Goal: Task Accomplishment & Management: Manage account settings

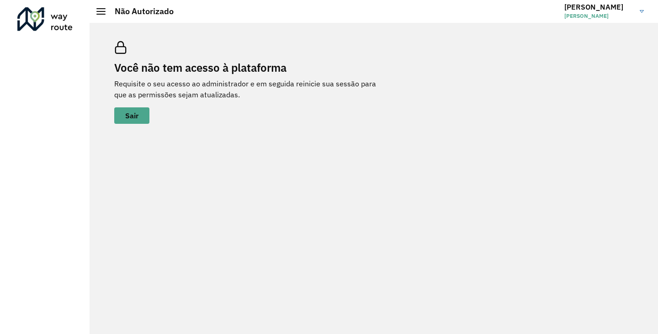
click at [633, 14] on link "Carlos Carlos Filipe Bauce" at bounding box center [608, 12] width 86 height 24
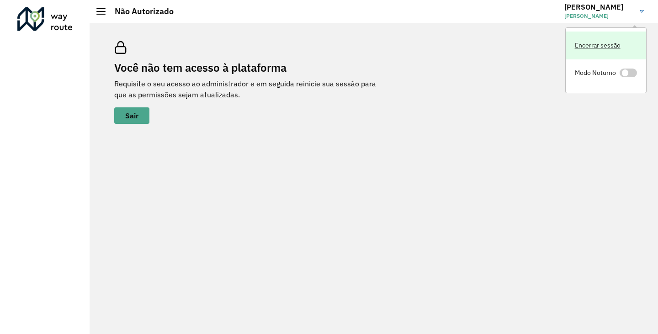
click at [594, 52] on link "Encerrar sessão" at bounding box center [606, 46] width 80 height 28
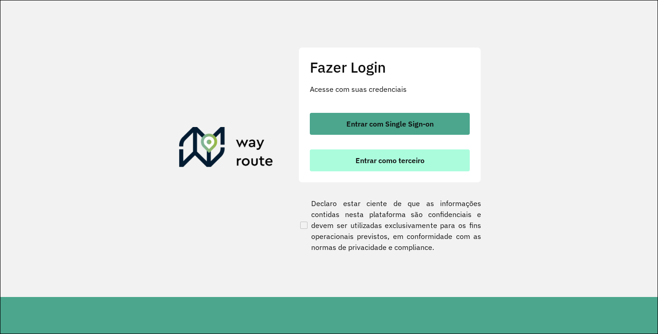
click at [399, 151] on button "Entrar como terceiro" at bounding box center [390, 161] width 160 height 22
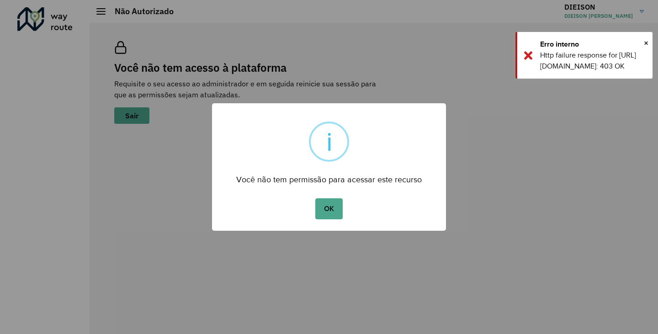
drag, startPoint x: 337, startPoint y: 207, endPoint x: 414, endPoint y: 147, distance: 98.1
click at [336, 207] on button "OK" at bounding box center [329, 208] width 27 height 21
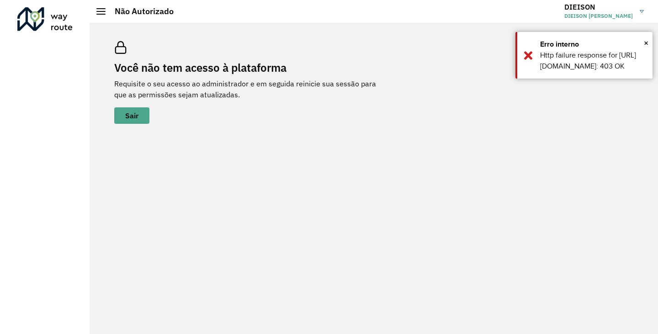
click at [633, 9] on link "DIEISON DIEISON [PERSON_NAME]" at bounding box center [608, 12] width 86 height 24
click at [643, 42] on div "Erro interno" at bounding box center [593, 44] width 106 height 11
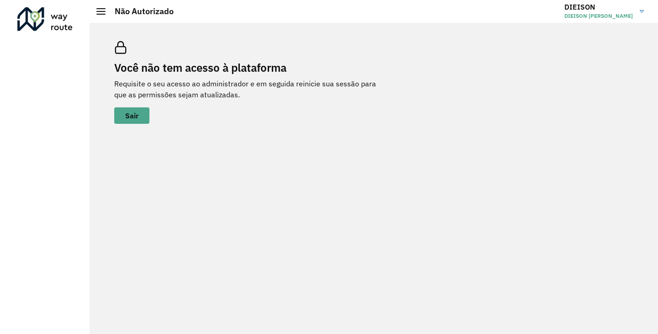
click at [629, 13] on span "DIEISON MEDEIROS CRUZ" at bounding box center [599, 16] width 69 height 8
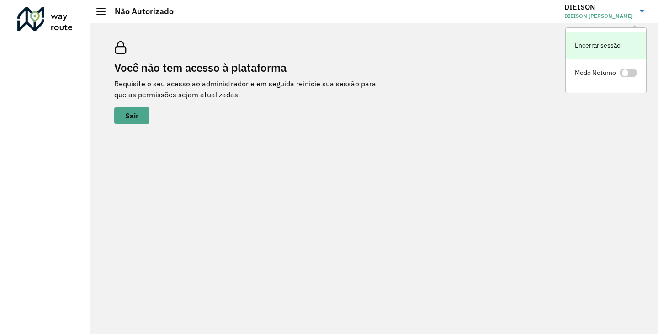
click at [610, 46] on link "Encerrar sessão" at bounding box center [606, 46] width 80 height 28
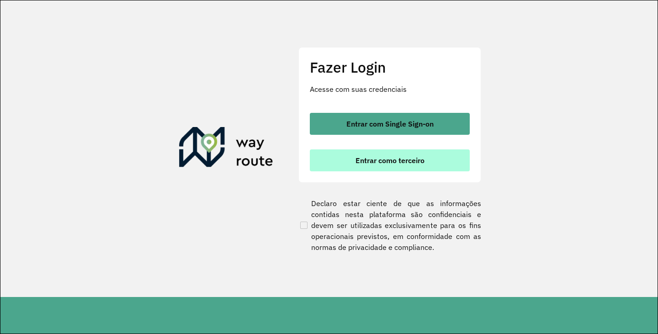
click at [395, 157] on span "Entrar como terceiro" at bounding box center [390, 160] width 69 height 7
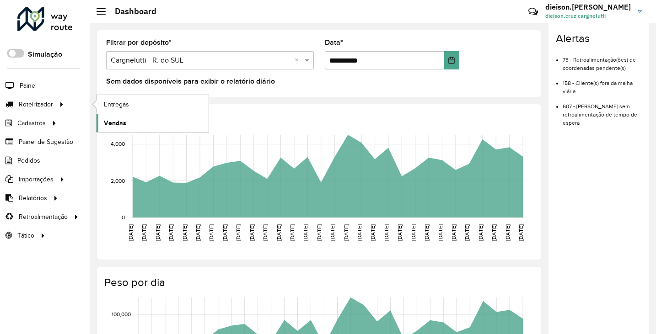
click at [122, 123] on span "Vendas" at bounding box center [115, 123] width 22 height 10
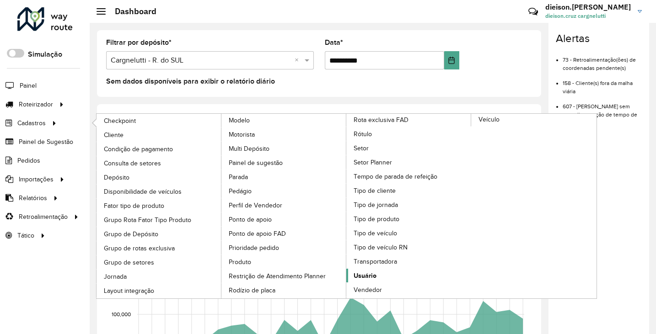
click at [371, 273] on span "Usuário" at bounding box center [364, 276] width 23 height 10
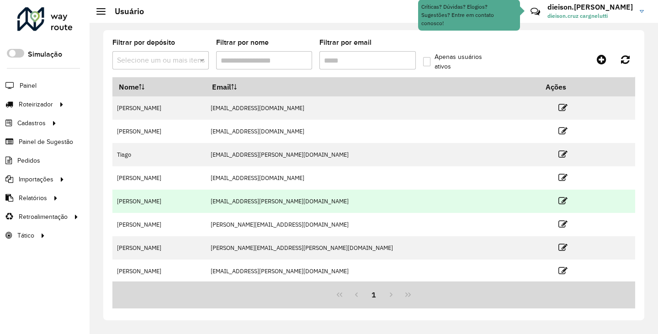
scroll to position [2, 0]
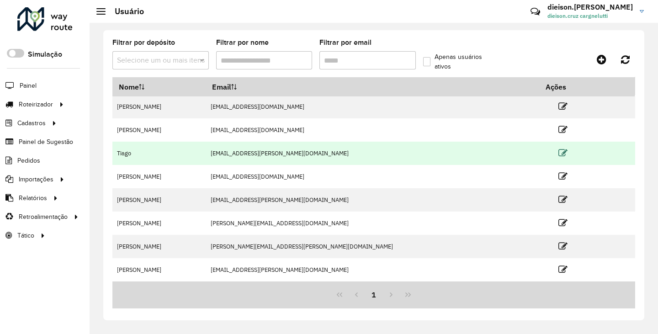
click at [559, 150] on icon at bounding box center [563, 153] width 9 height 9
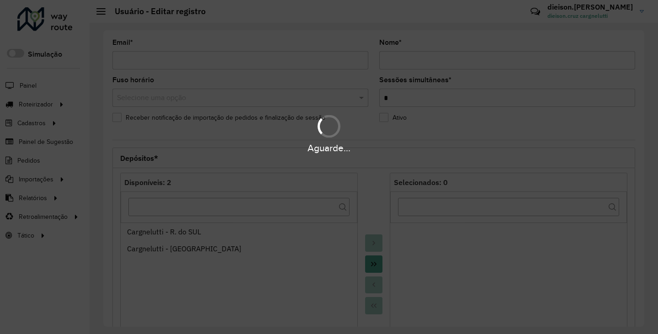
type input "**********"
type input "*****"
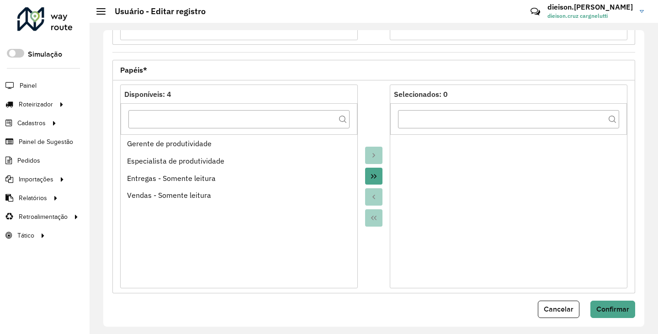
scroll to position [344, 0]
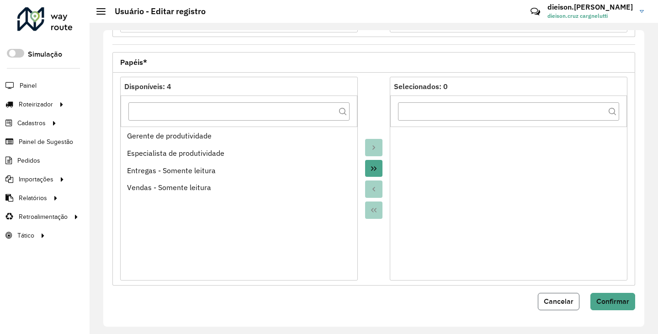
click at [546, 305] on button "Cancelar" at bounding box center [559, 301] width 42 height 17
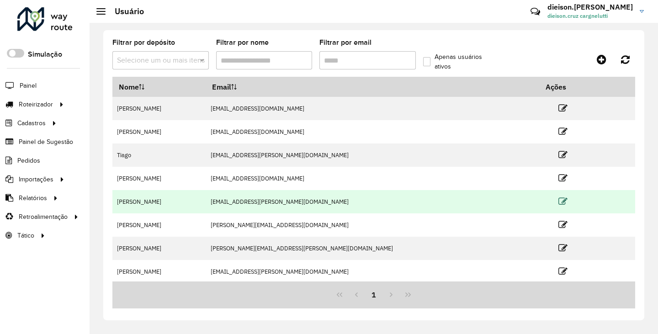
click at [559, 197] on icon at bounding box center [563, 201] width 9 height 9
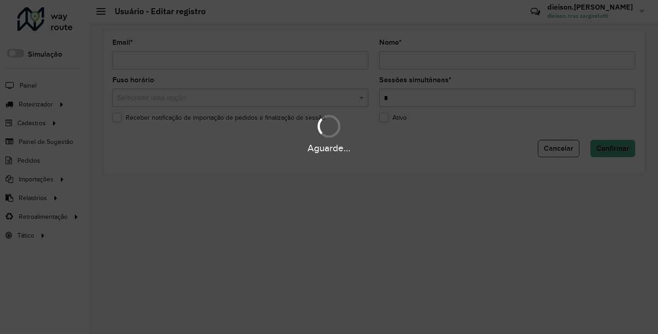
type input "**********"
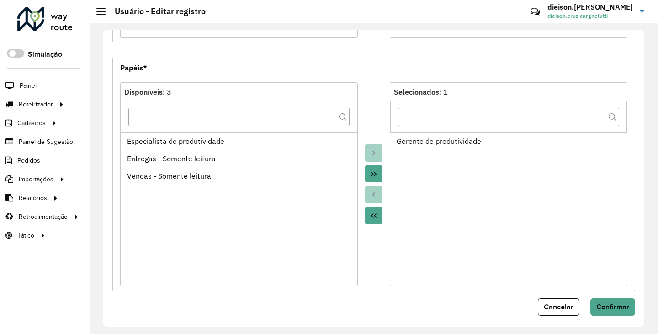
scroll to position [344, 0]
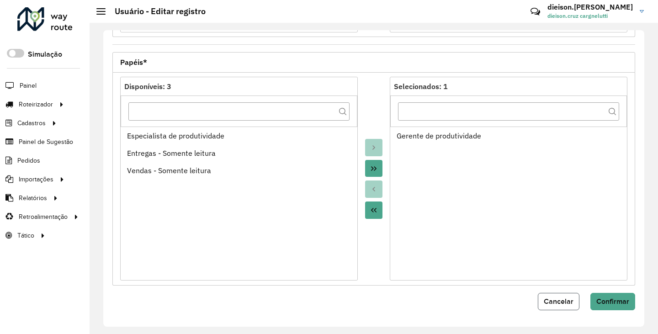
click at [566, 307] on button "Cancelar" at bounding box center [559, 301] width 42 height 17
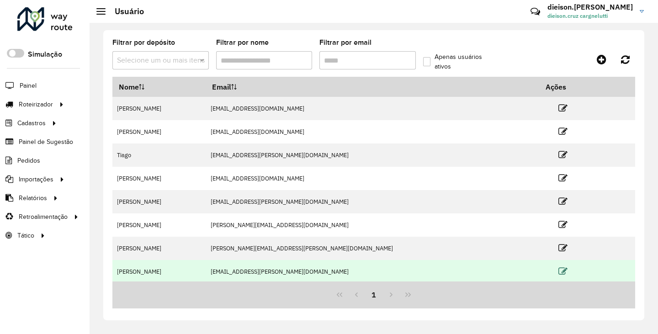
click at [559, 270] on icon at bounding box center [563, 271] width 9 height 9
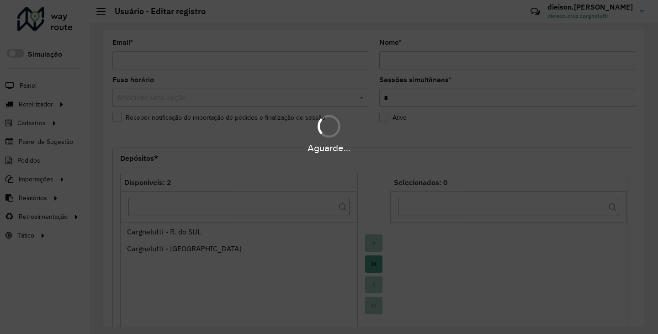
type input "**********"
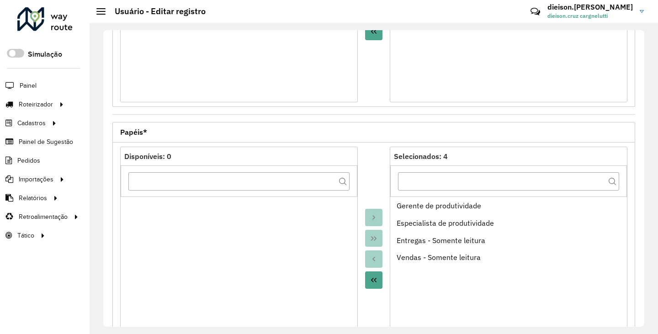
scroll to position [344, 0]
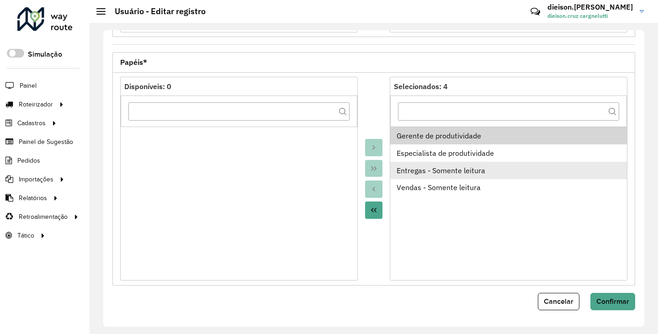
click at [454, 173] on div "Entregas - Somente leitura" at bounding box center [509, 170] width 225 height 11
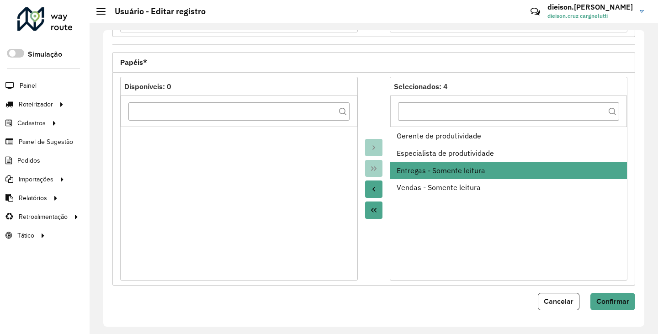
click at [379, 196] on button "Move to Source" at bounding box center [373, 189] width 17 height 17
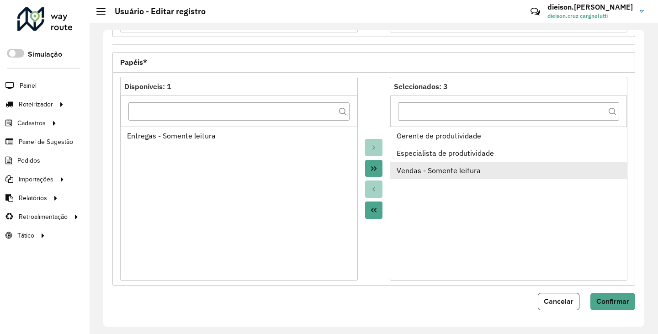
click at [443, 170] on div "Vendas - Somente leitura" at bounding box center [509, 170] width 225 height 11
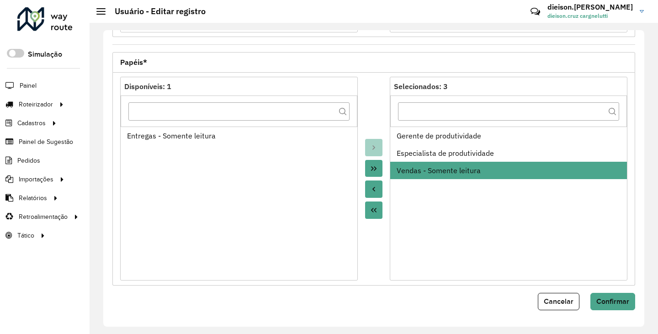
click at [377, 189] on button "Move to Source" at bounding box center [373, 189] width 17 height 17
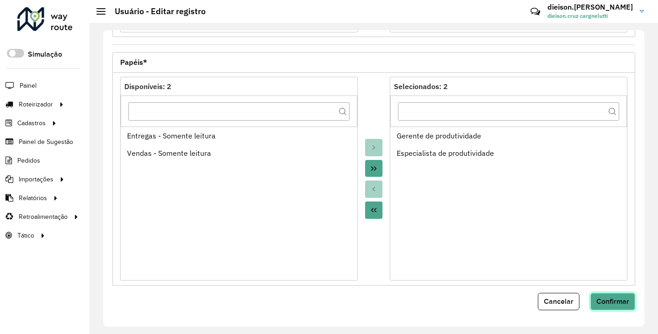
click at [612, 299] on span "Confirmar" at bounding box center [613, 302] width 33 height 8
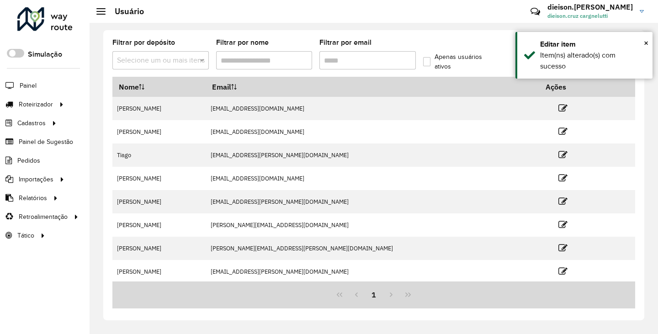
click at [559, 223] on icon at bounding box center [563, 224] width 9 height 9
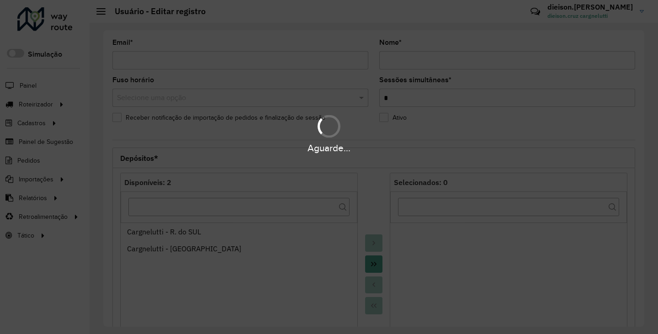
type input "**********"
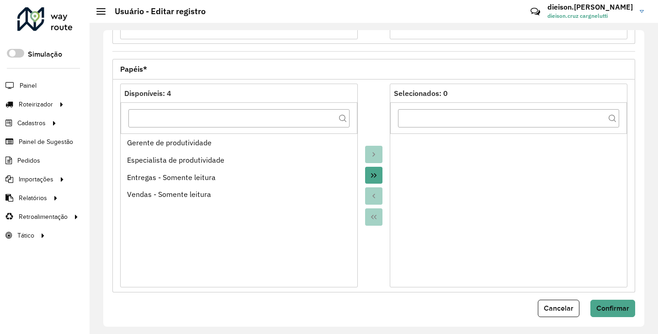
scroll to position [344, 0]
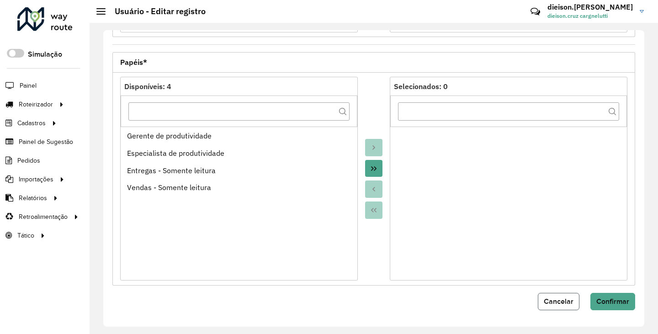
click at [566, 302] on span "Cancelar" at bounding box center [559, 302] width 30 height 8
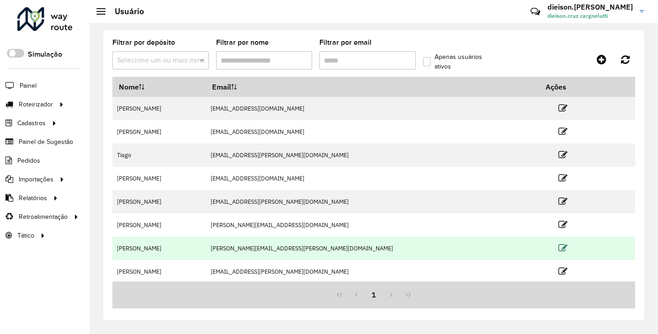
click at [559, 248] on icon at bounding box center [563, 248] width 9 height 9
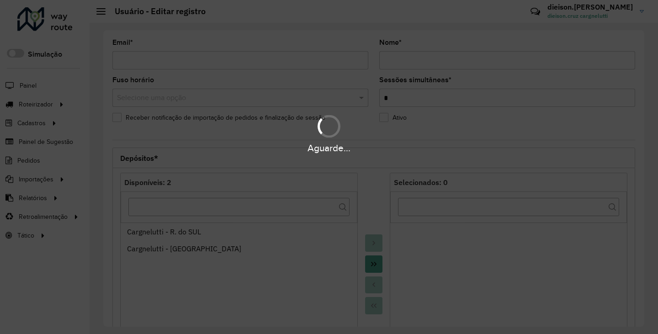
type input "**********"
type input "****"
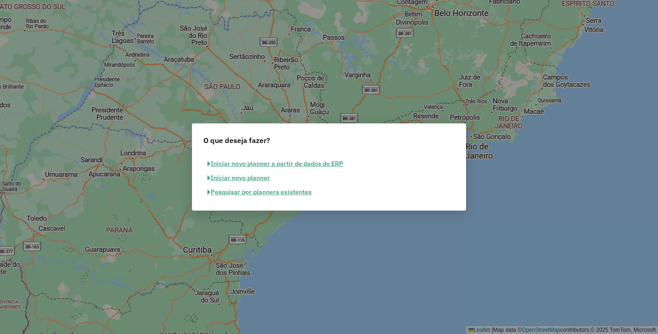
click at [380, 179] on div "Iniciar novo planner" at bounding box center [329, 178] width 262 height 14
click at [339, 165] on button "Iniciar novo planner a partir de dados do ERP" at bounding box center [275, 164] width 144 height 14
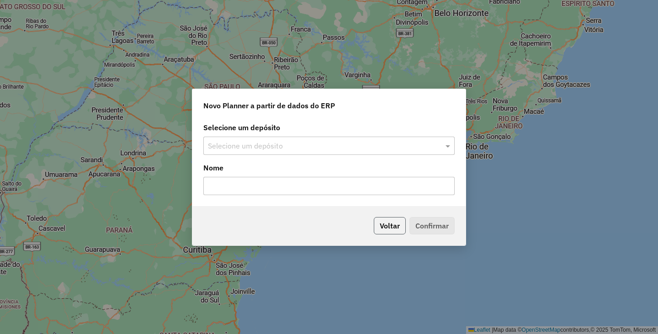
click at [397, 227] on button "Voltar" at bounding box center [390, 225] width 32 height 17
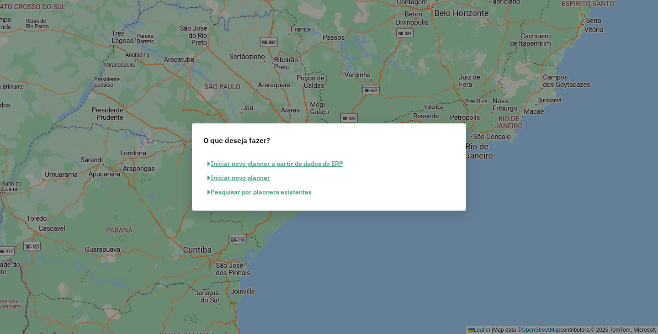
click at [219, 245] on div "O que deseja fazer? Iniciar novo planner a partir de dados do ERP Iniciar novo …" at bounding box center [329, 167] width 658 height 334
click at [310, 75] on div "O que deseja fazer? Iniciar novo planner a partir de dados do ERP Iniciar novo …" at bounding box center [329, 167] width 658 height 334
